Goal: Entertainment & Leisure: Consume media (video, audio)

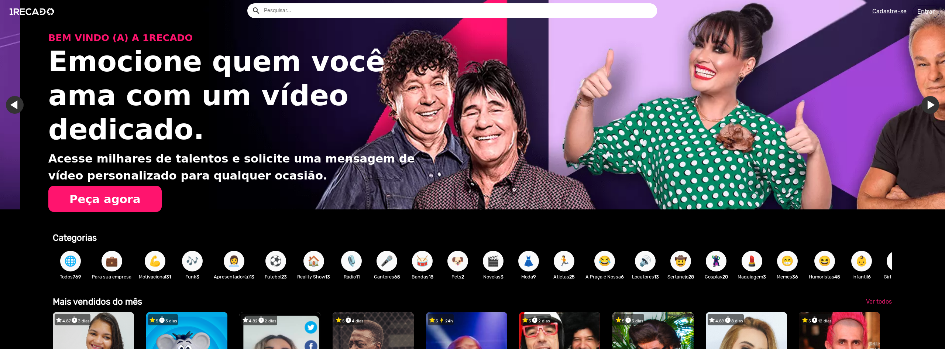
scroll to position [0, 1879]
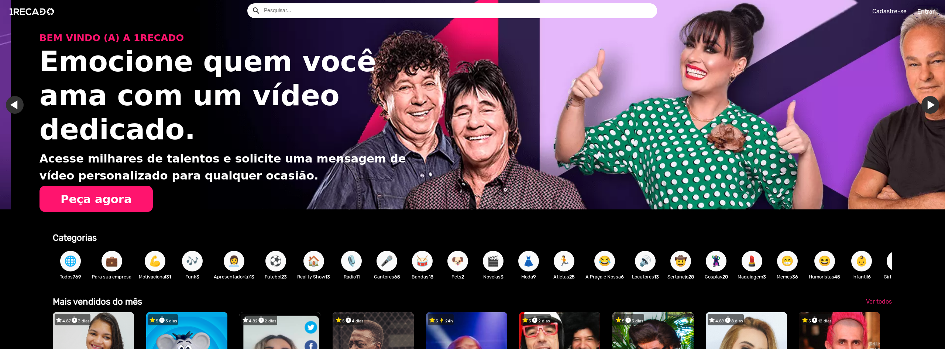
click at [19, 99] on link "Ir para o slide anterior" at bounding box center [26, 105] width 18 height 18
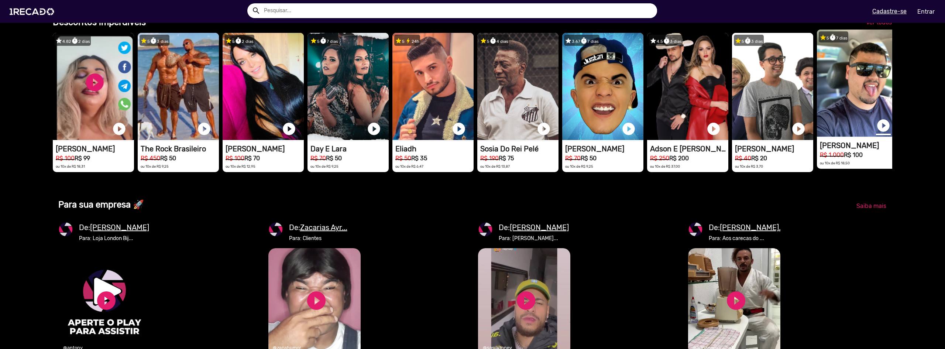
scroll to position [0, 939]
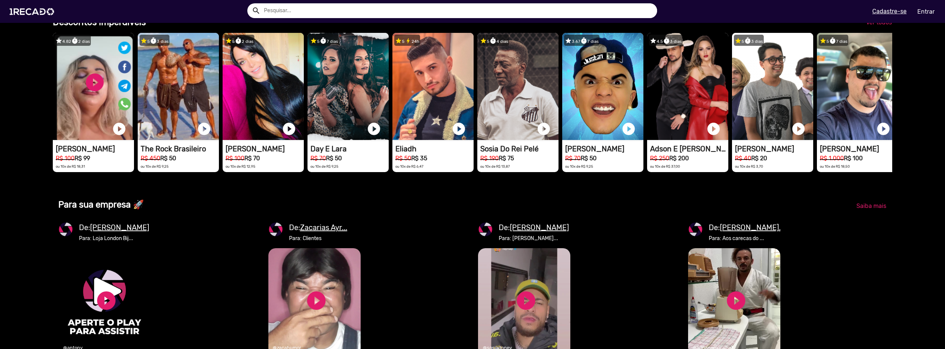
drag, startPoint x: 862, startPoint y: 121, endPoint x: 944, endPoint y: 111, distance: 83.0
click at [944, 111] on mat-sidenav-content "Encontre o talento que faz a trilha sonora da sua vida. [PERSON_NAME] - [PERSON…" at bounding box center [472, 174] width 945 height 349
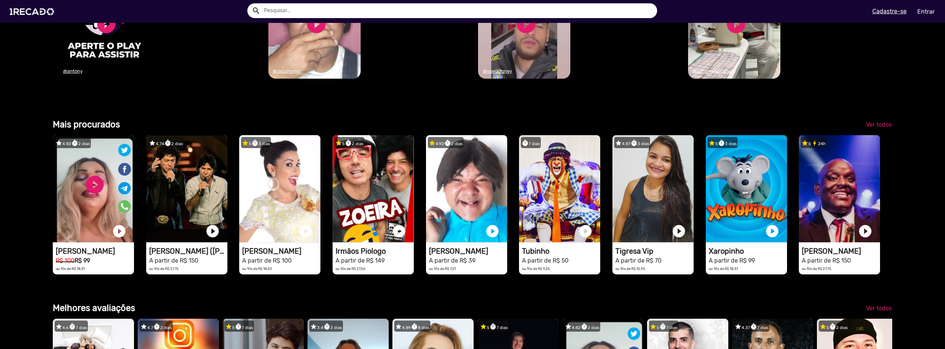
scroll to position [0, 0]
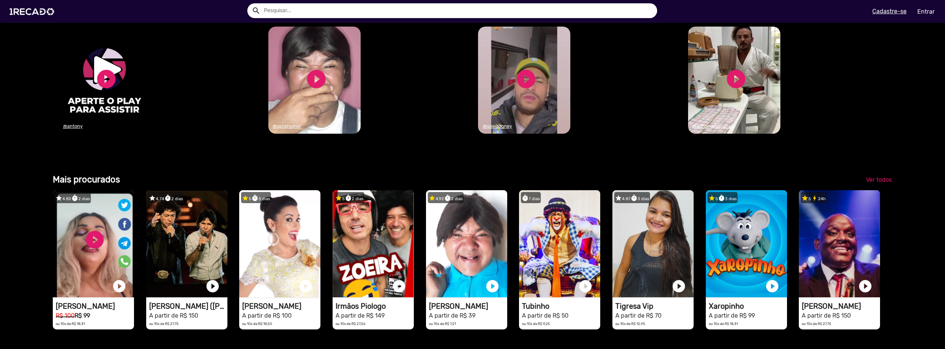
click at [530, 10] on u "[PERSON_NAME]" at bounding box center [539, 5] width 59 height 9
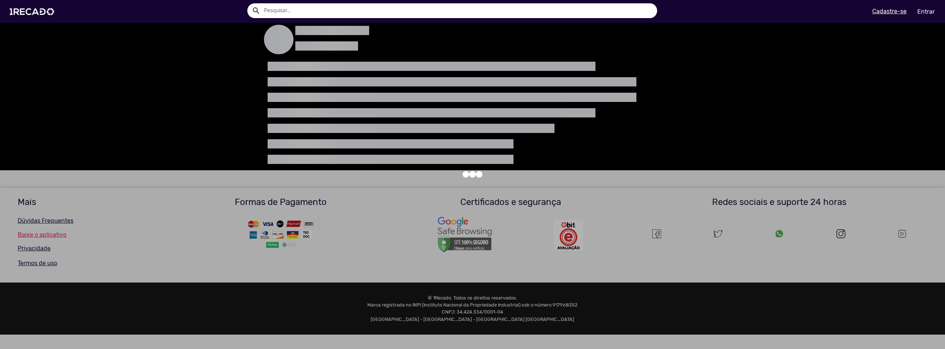
click at [553, 30] on div at bounding box center [472, 174] width 945 height 349
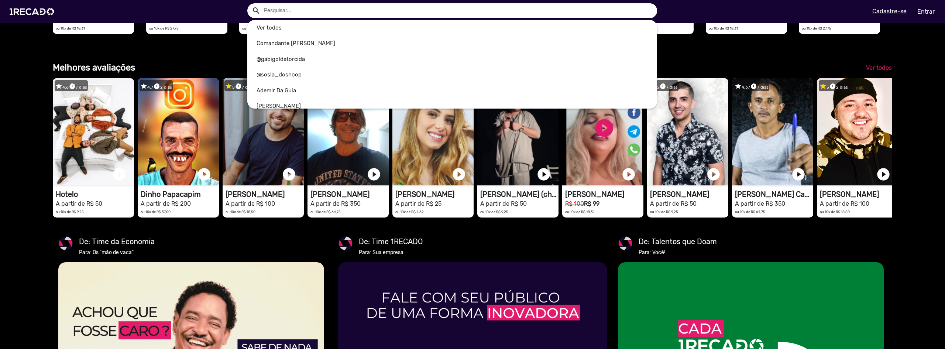
click at [302, 10] on input "text" at bounding box center [457, 10] width 399 height 15
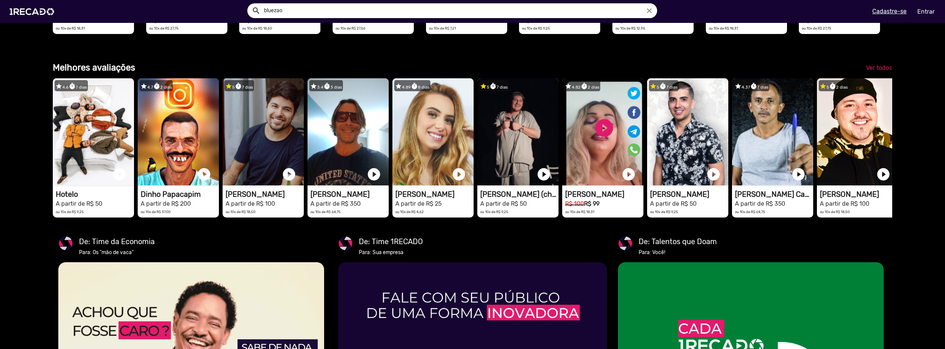
type input "bluezao"
click at [249, 4] on button "search" at bounding box center [255, 10] width 13 height 13
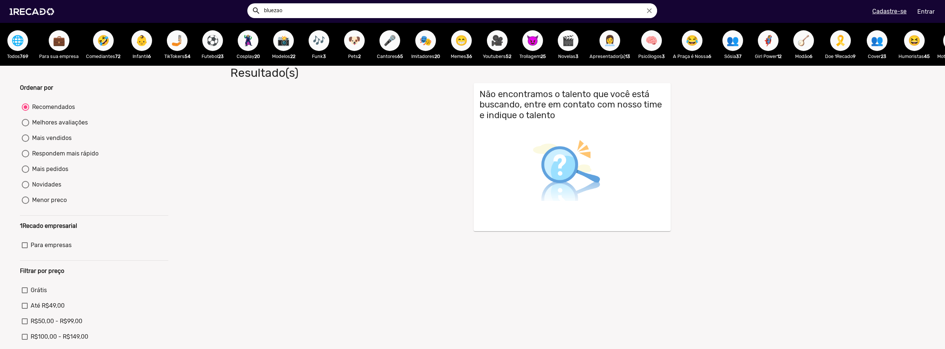
click at [300, 9] on input "bluezao" at bounding box center [457, 10] width 399 height 15
click at [34, 11] on img at bounding box center [34, 11] width 56 height 31
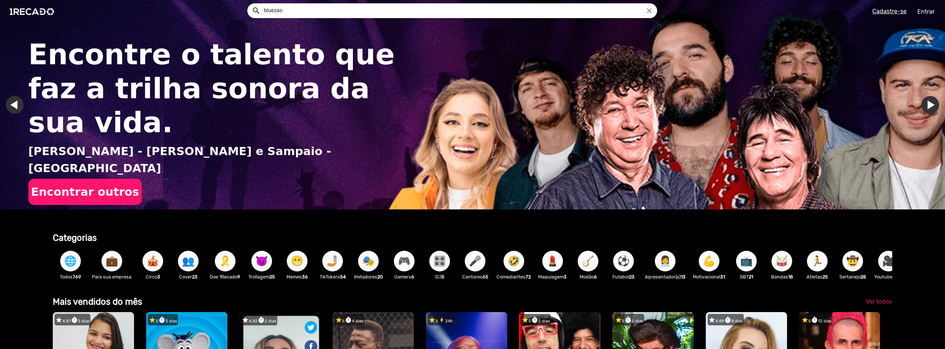
click at [269, 9] on input "bluezao" at bounding box center [457, 10] width 399 height 15
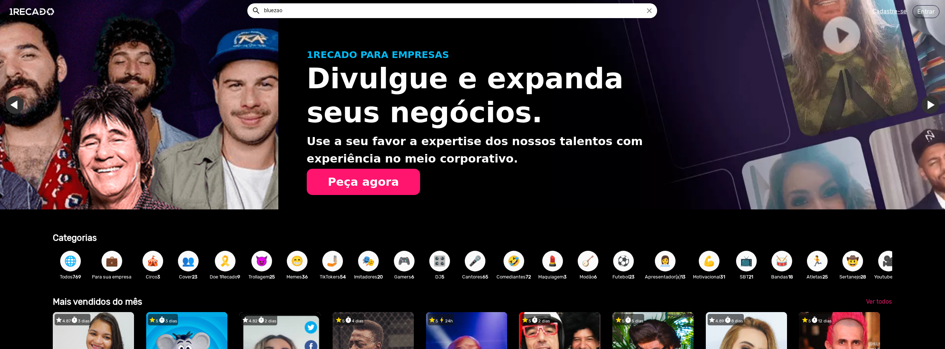
drag, startPoint x: 944, startPoint y: 44, endPoint x: 944, endPoint y: 85, distance: 41.7
click at [944, 85] on div at bounding box center [472, 174] width 945 height 349
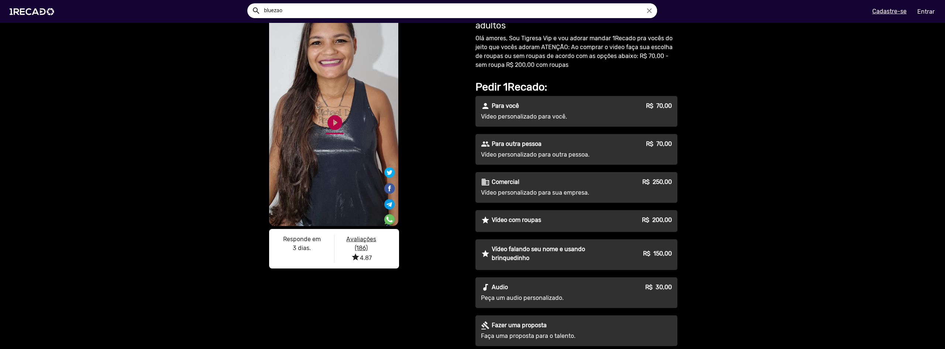
click at [329, 117] on link "play_circle_filled" at bounding box center [335, 123] width 18 height 18
click at [330, 118] on link "pause_circle" at bounding box center [335, 123] width 18 height 18
click at [330, 124] on link "play_circle_filled" at bounding box center [335, 123] width 18 height 18
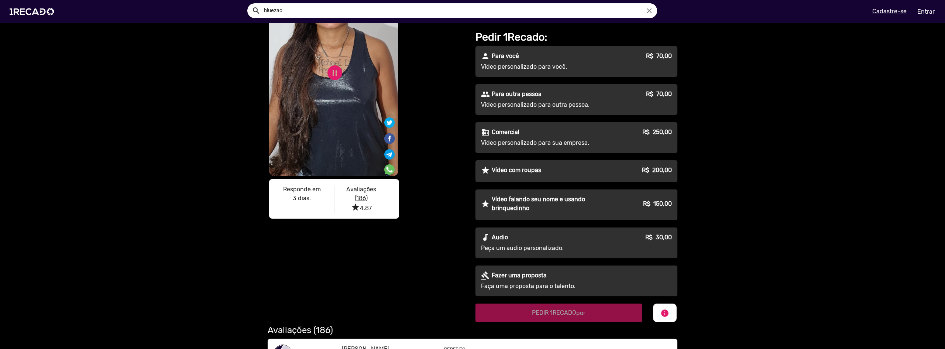
scroll to position [111, 0]
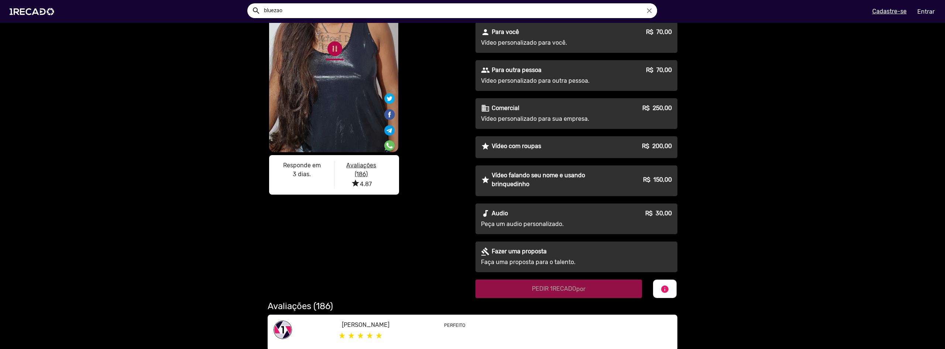
click at [333, 50] on link "pause_circle" at bounding box center [335, 49] width 18 height 18
click at [316, 58] on div "play_circle_filled" at bounding box center [323, 46] width 23 height 28
click at [340, 52] on link "play_circle_filled" at bounding box center [335, 49] width 18 height 18
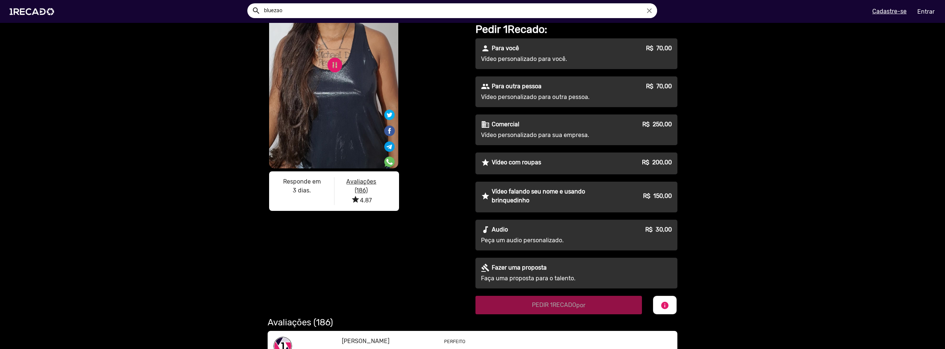
scroll to position [74, 0]
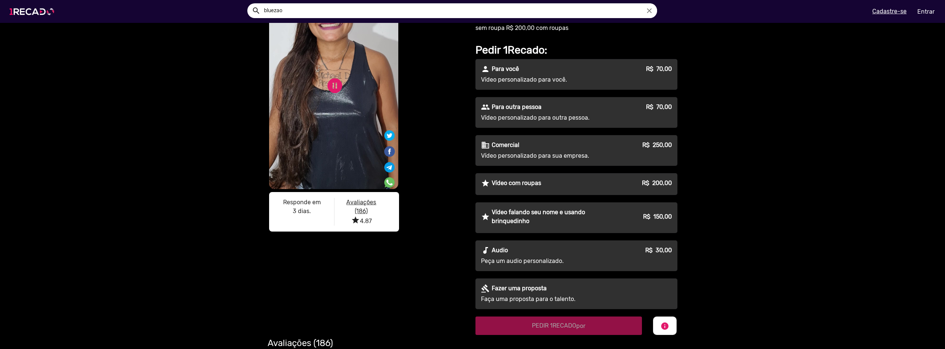
click at [38, 10] on img at bounding box center [34, 11] width 56 height 31
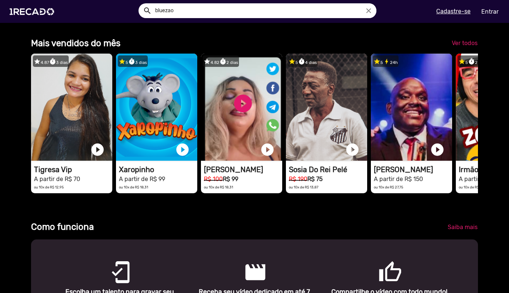
scroll to position [0, 503]
